Goal: Task Accomplishment & Management: Use online tool/utility

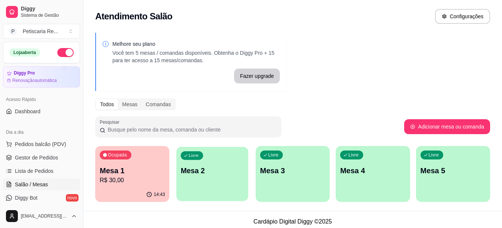
click at [203, 172] on p "Mesa 2" at bounding box center [212, 171] width 63 height 10
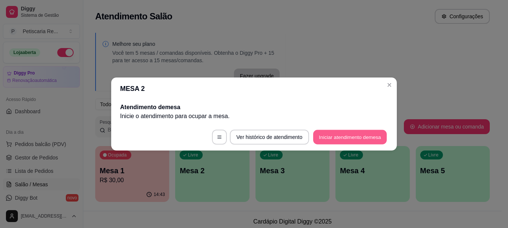
click at [359, 134] on button "Iniciar atendimento de mesa" at bounding box center [350, 137] width 74 height 15
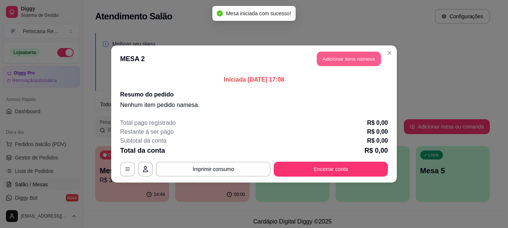
click at [343, 58] on button "Adicionar itens na mesa" at bounding box center [349, 59] width 64 height 15
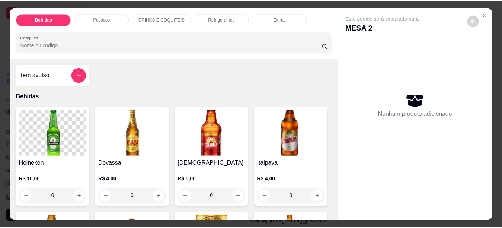
scroll to position [37, 0]
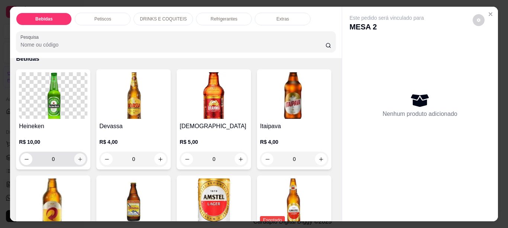
click at [77, 157] on icon "increase-product-quantity" at bounding box center [80, 159] width 6 height 6
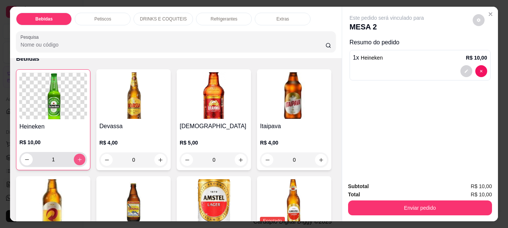
click at [77, 157] on icon "increase-product-quantity" at bounding box center [80, 160] width 6 height 6
type input "3"
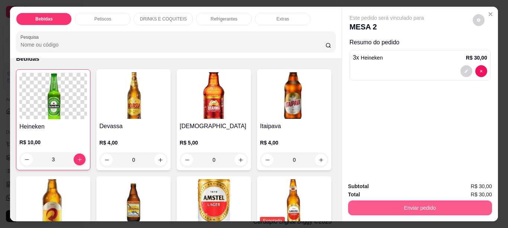
click at [421, 206] on button "Enviar pedido" at bounding box center [420, 207] width 144 height 15
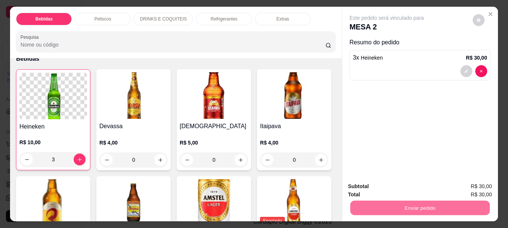
click at [414, 186] on button "Não registrar e enviar pedido" at bounding box center [394, 186] width 75 height 14
